Goal: Task Accomplishment & Management: Manage account settings

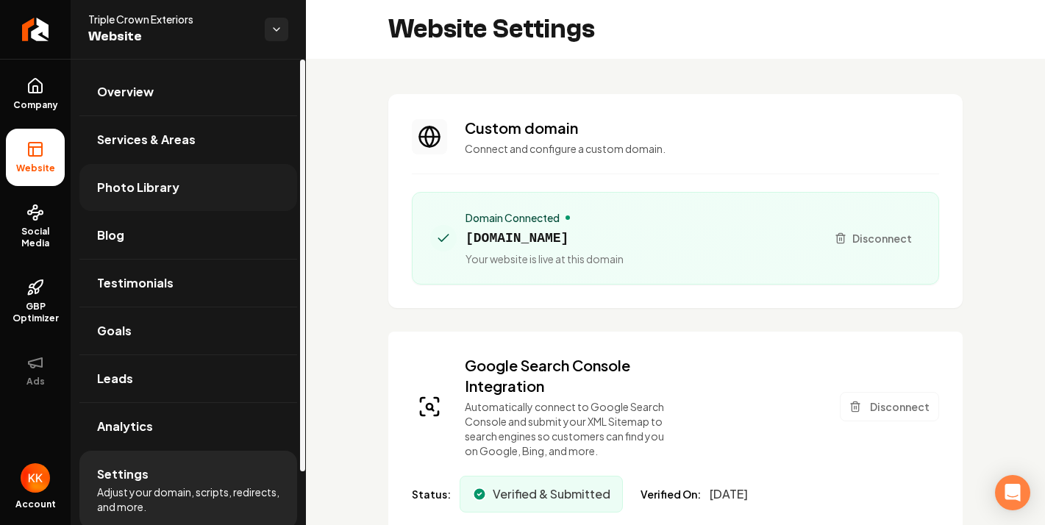
click at [163, 185] on span "Photo Library" at bounding box center [138, 188] width 82 height 18
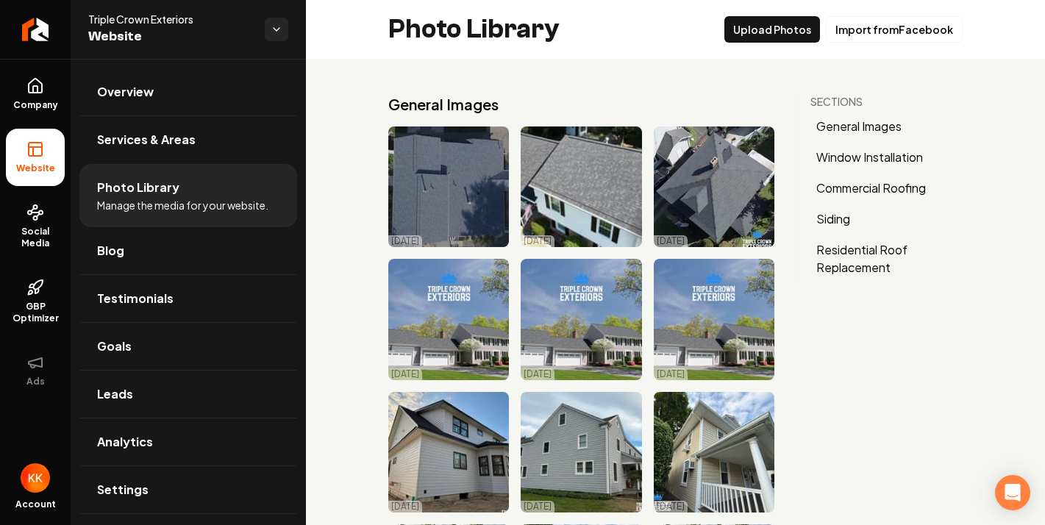
click at [876, 126] on button "General Images" at bounding box center [886, 127] width 152 height 24
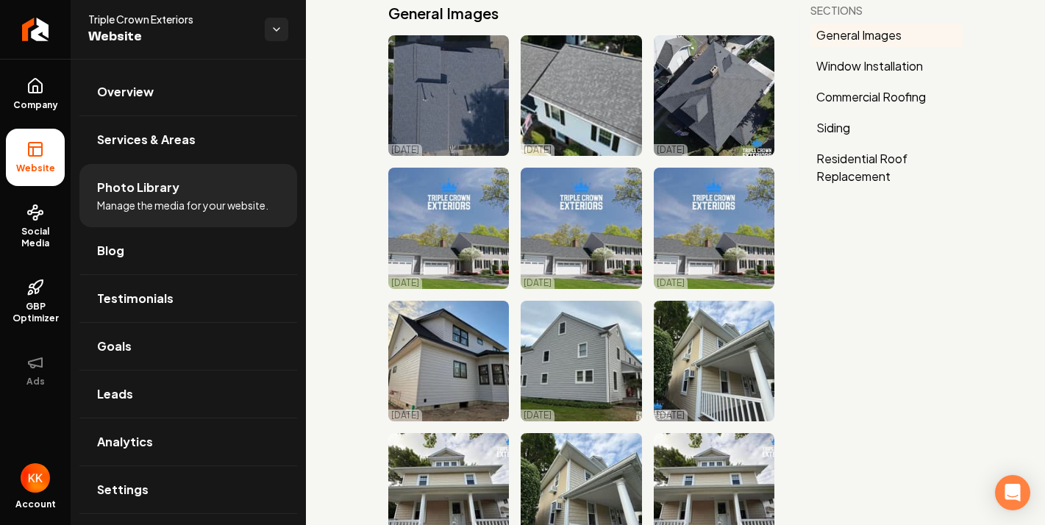
scroll to position [94, 0]
